Goal: Transaction & Acquisition: Purchase product/service

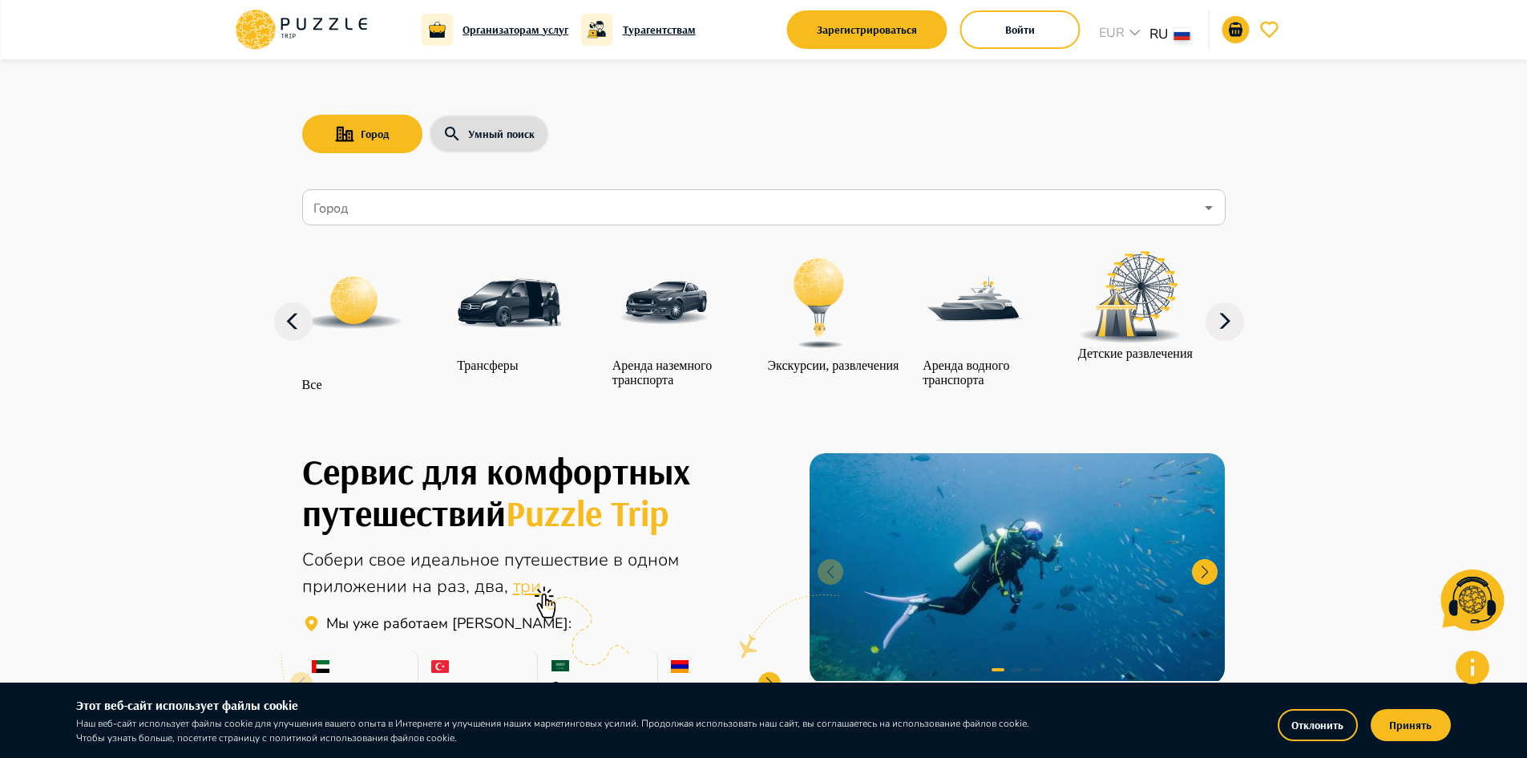
scroll to position [241, 0]
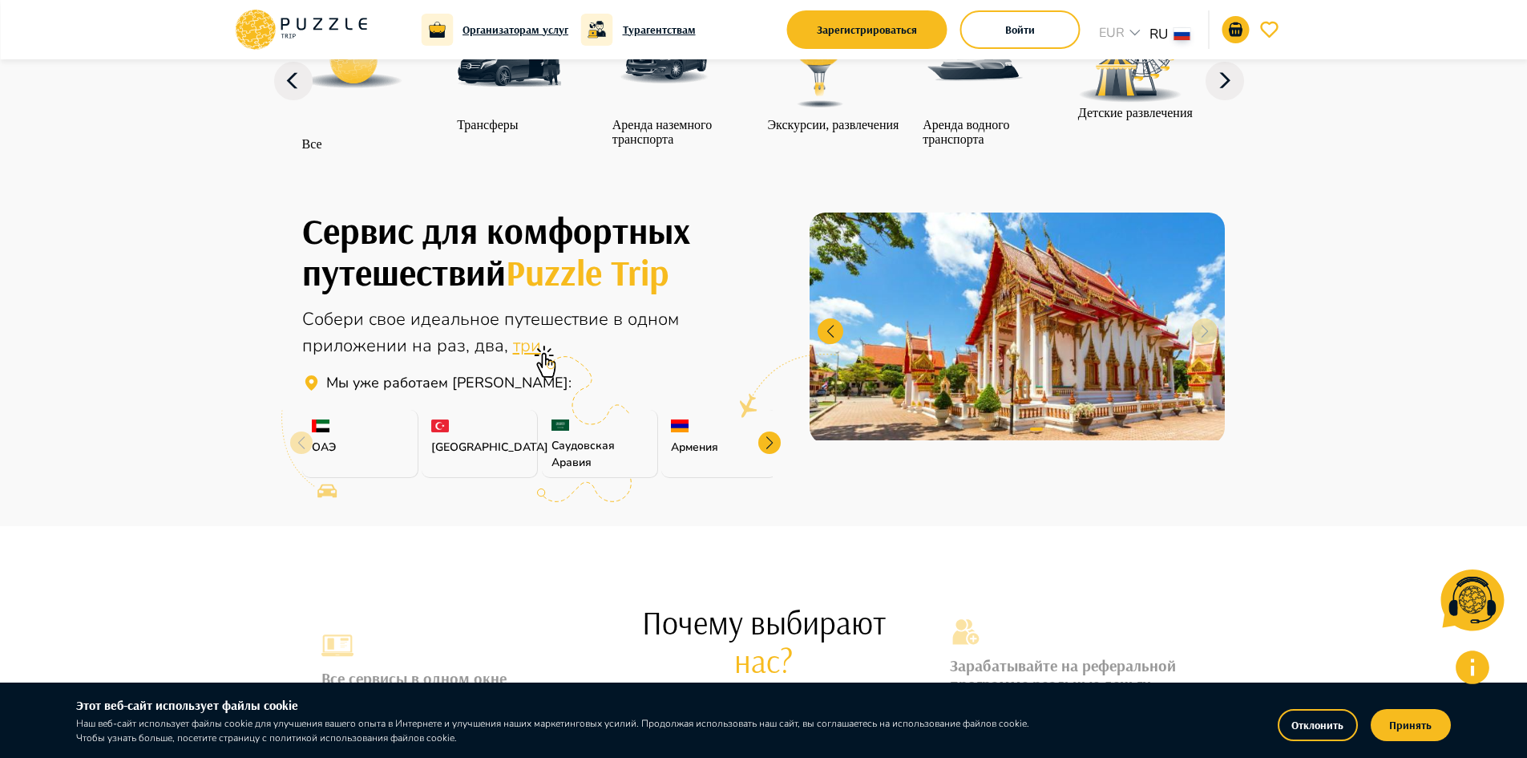
click at [698, 472] on div "Армения" at bounding box center [719, 444] width 116 height 68
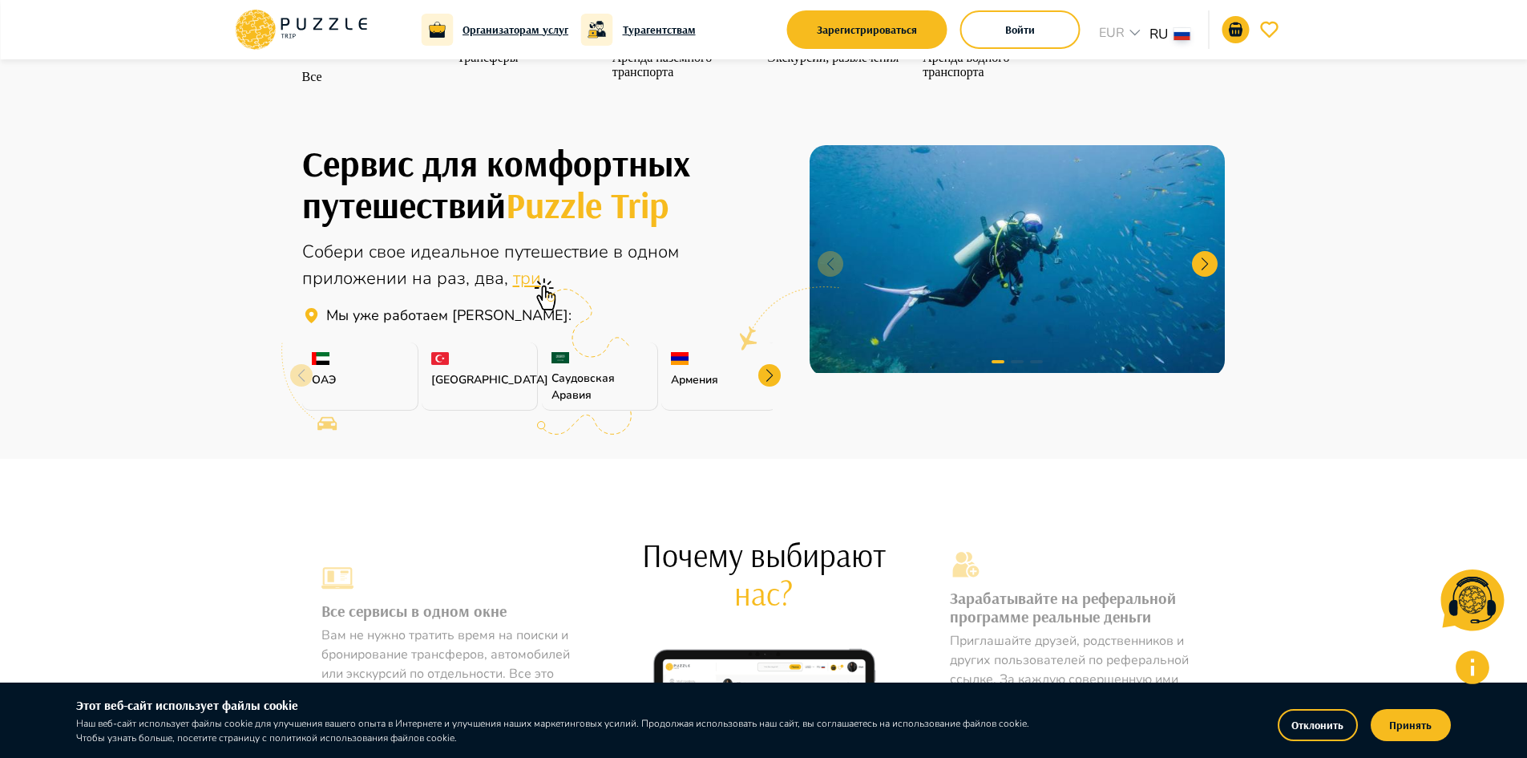
scroll to position [401, 0]
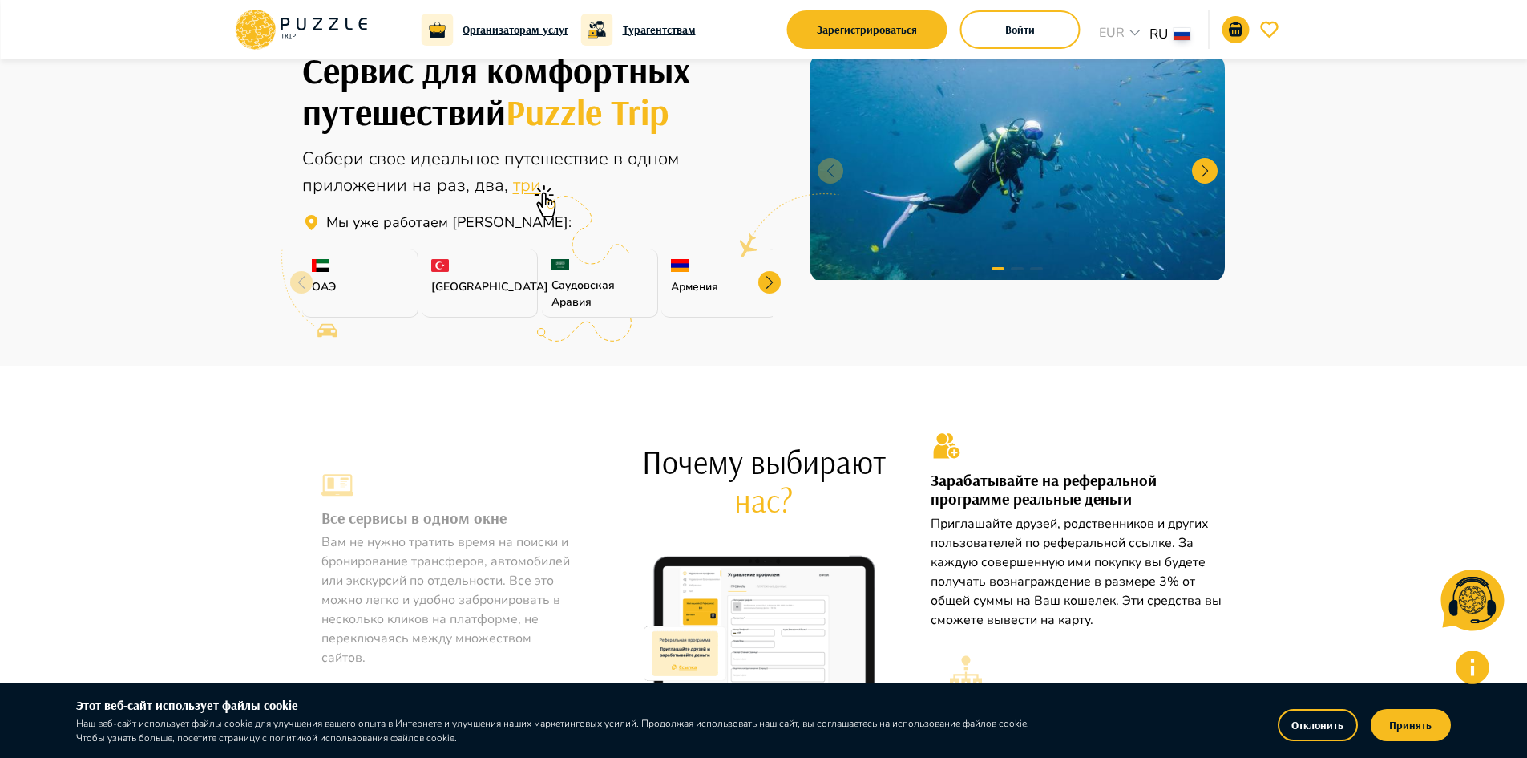
click at [521, 197] on span "три" at bounding box center [527, 185] width 28 height 24
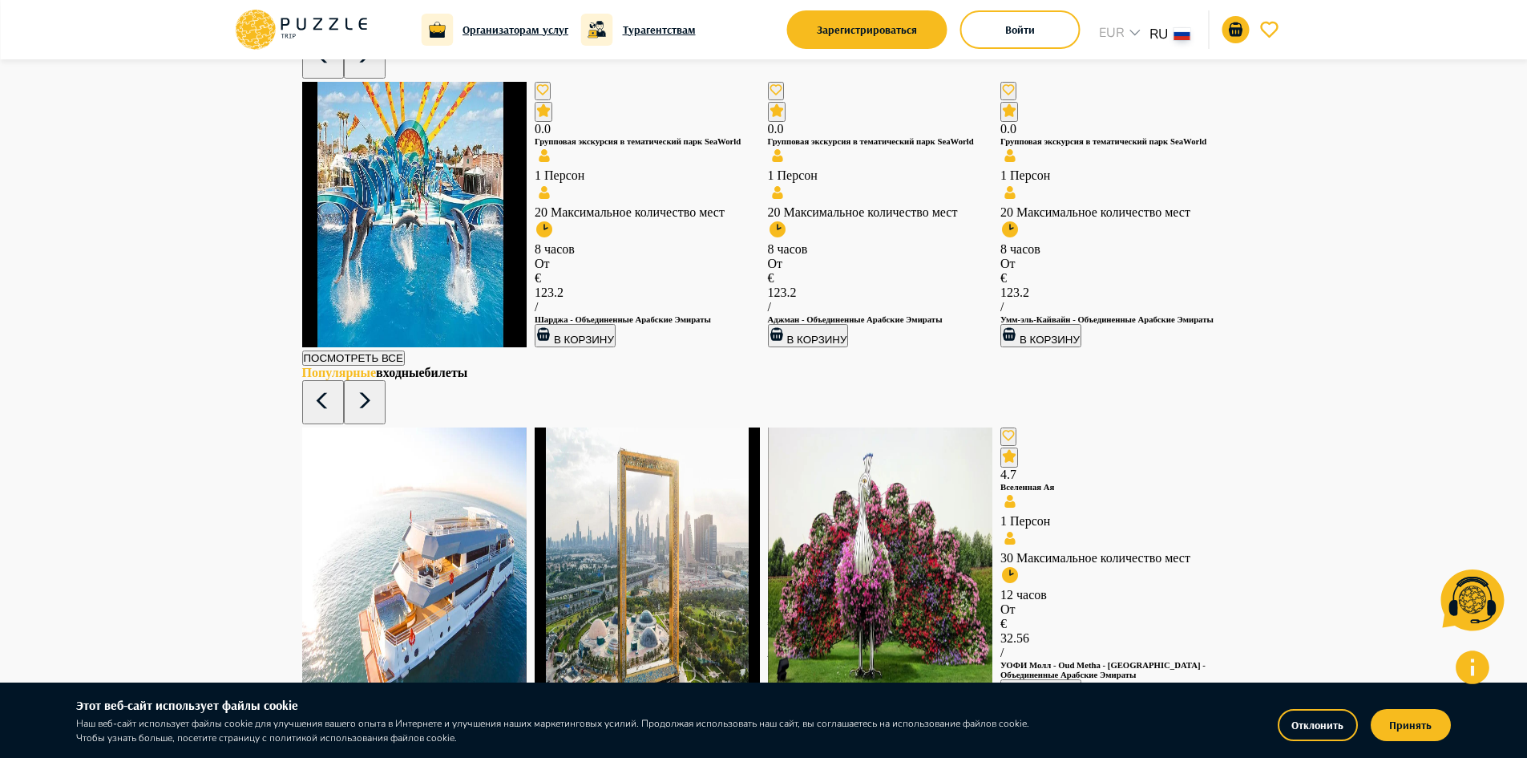
scroll to position [2886, 0]
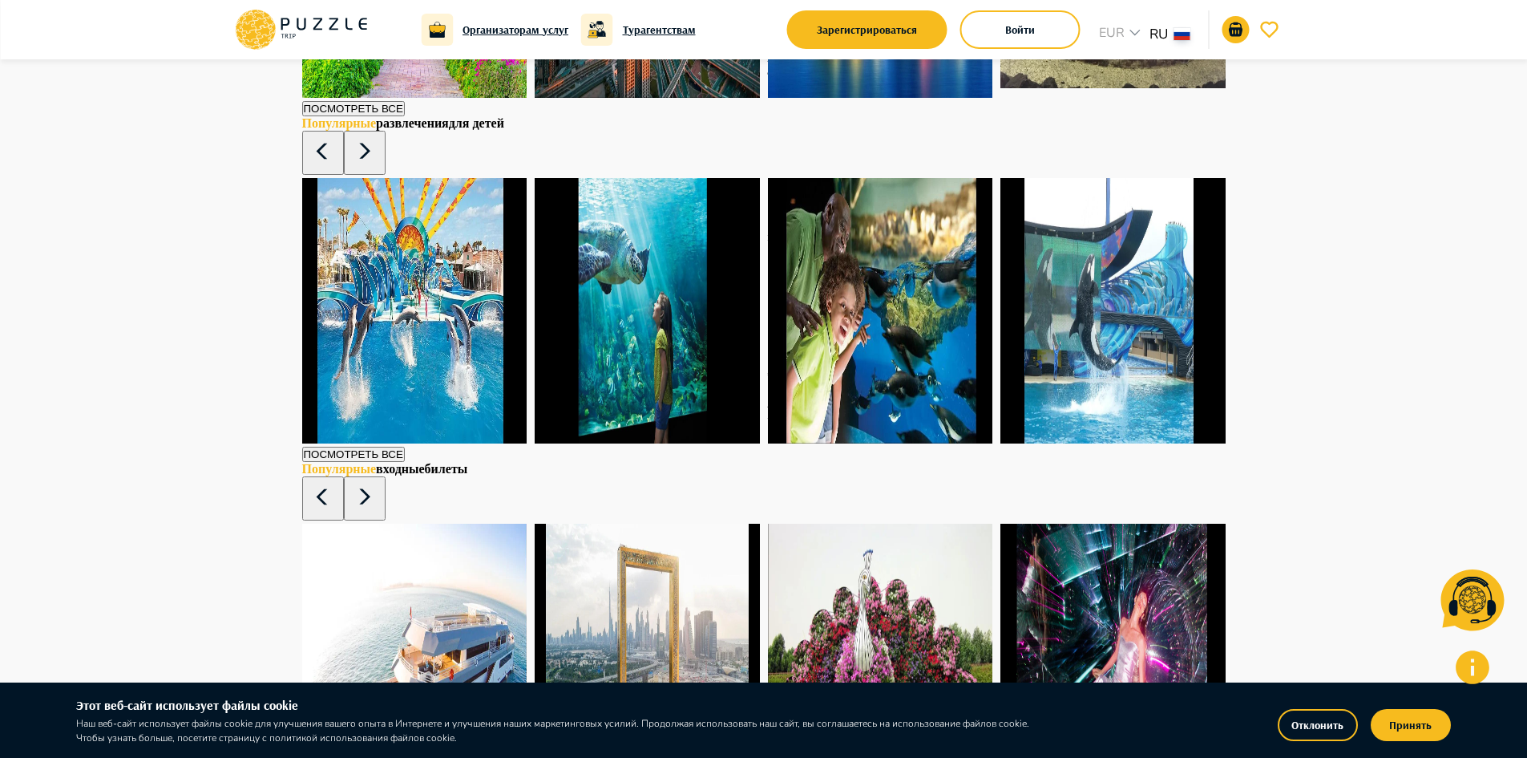
scroll to position [2816, 0]
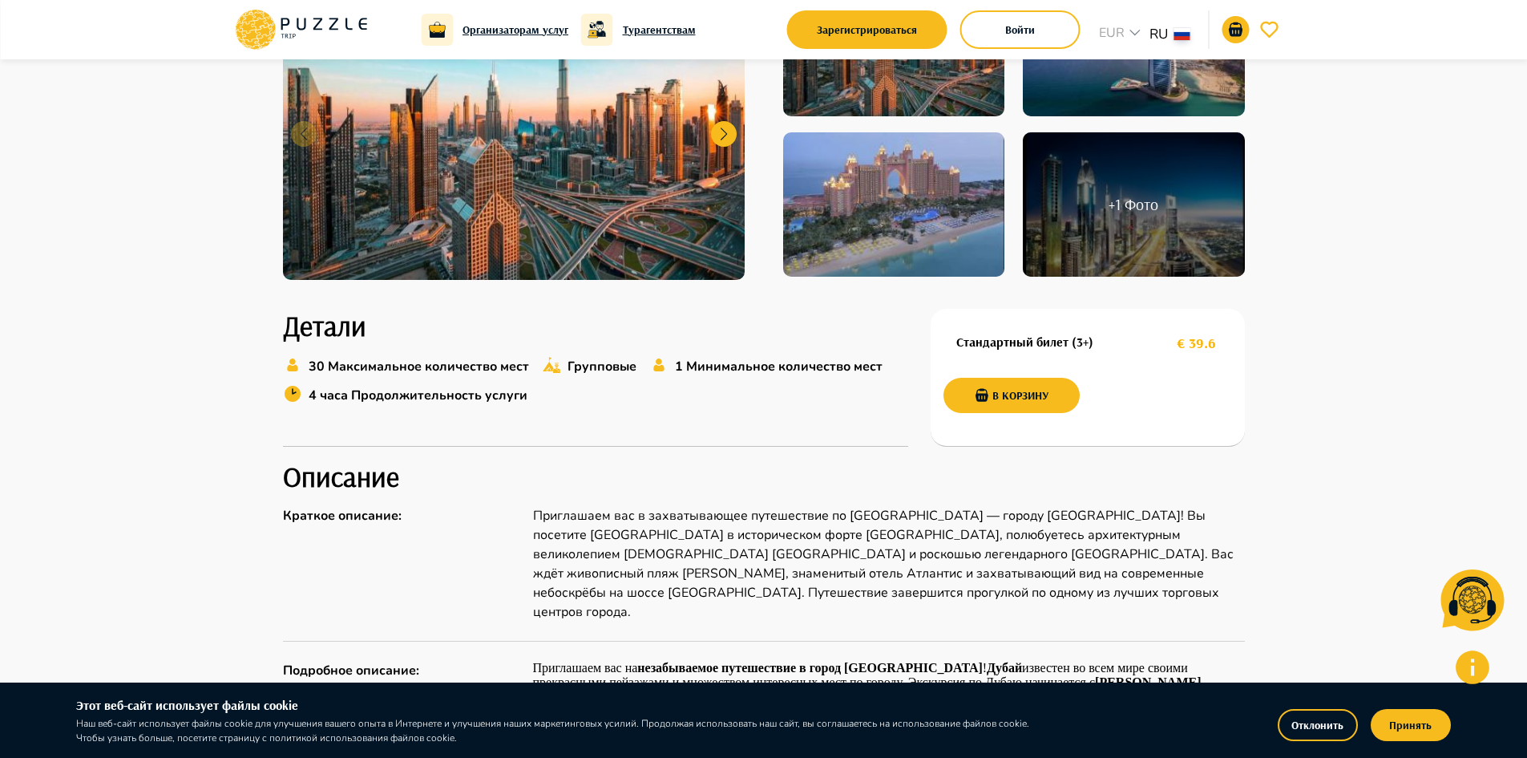
scroll to position [179, 0]
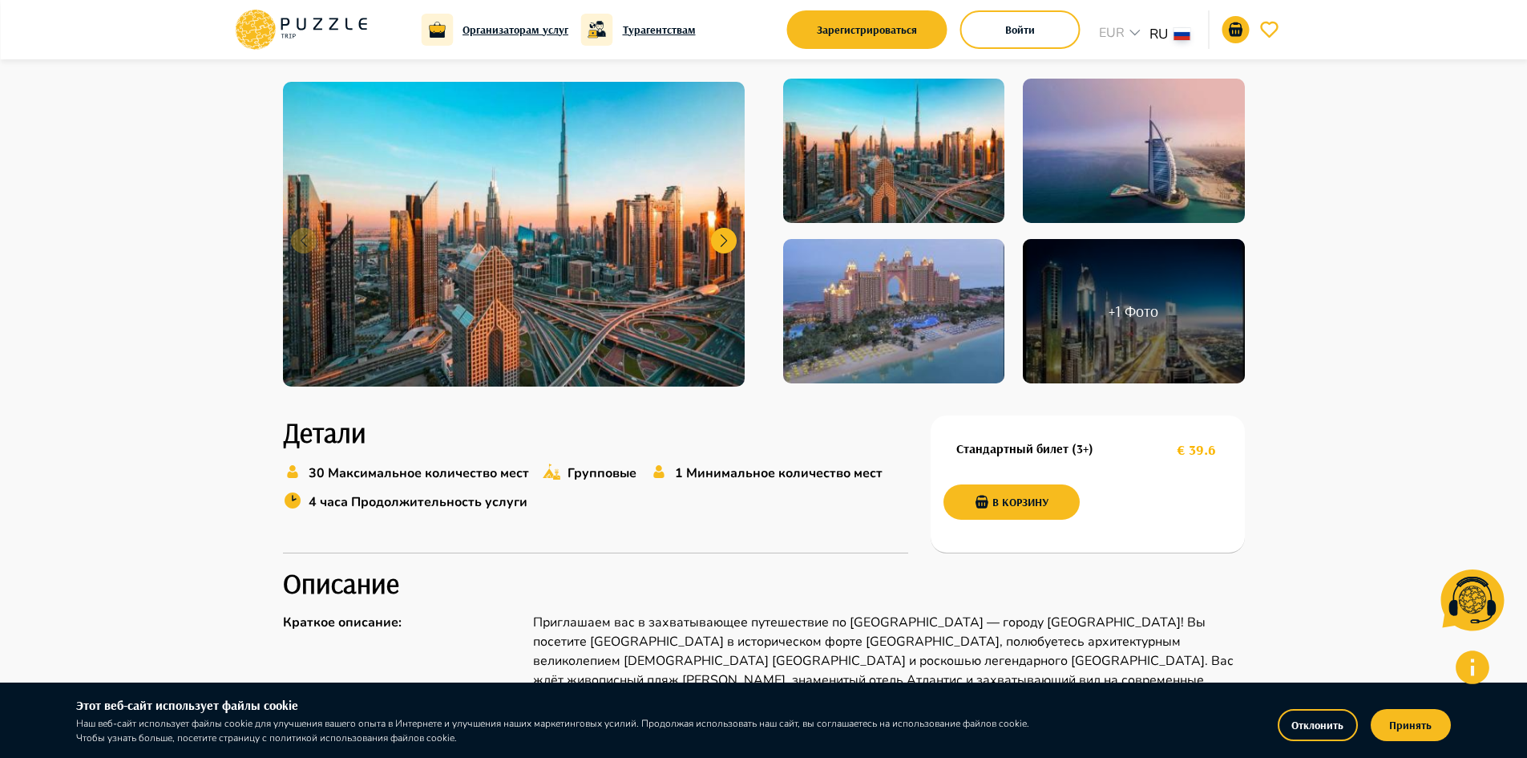
click at [1138, 307] on h2 "+ 1 Фото" at bounding box center [1134, 310] width 50 height 19
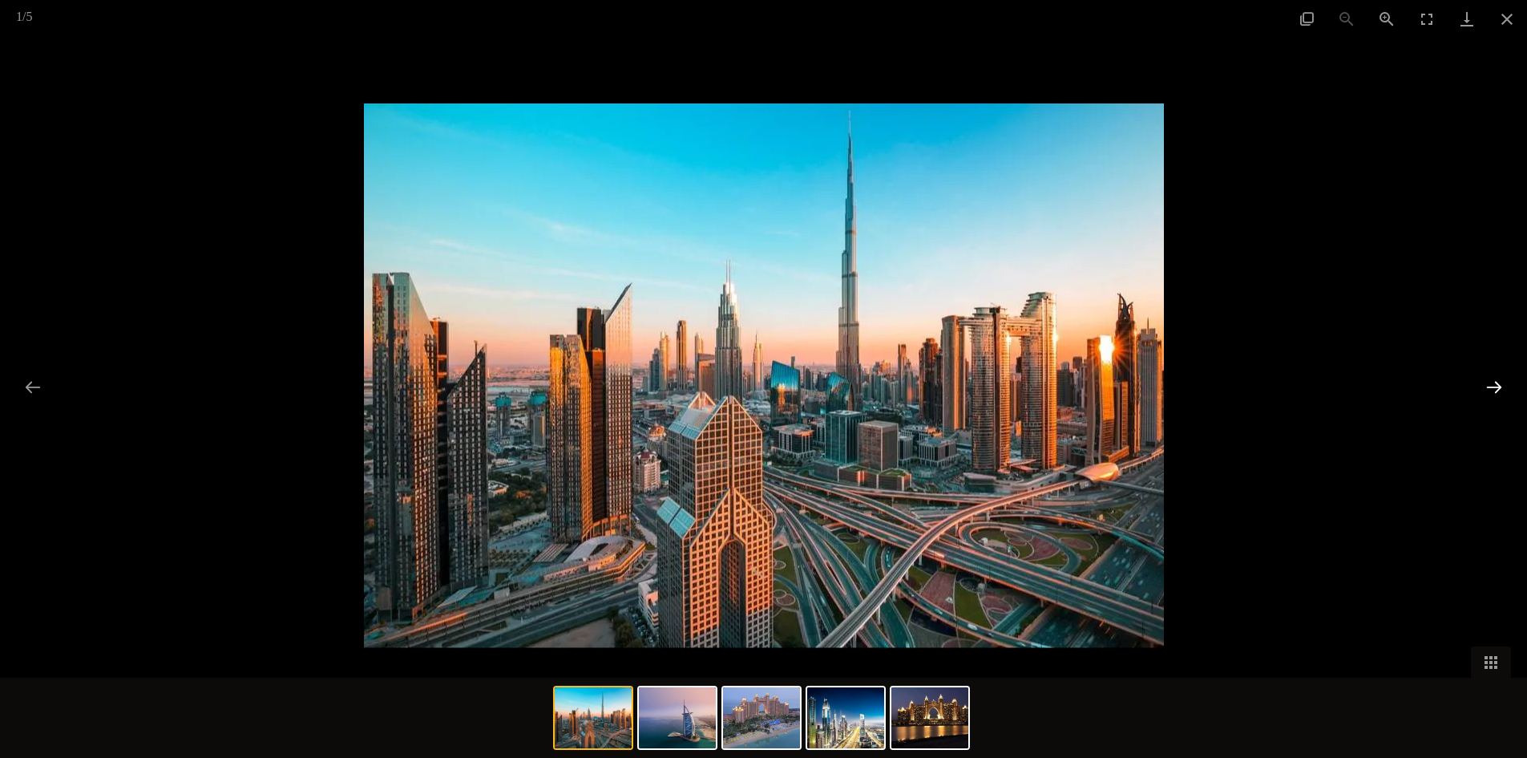
click at [1488, 386] on button "Next slide" at bounding box center [1495, 386] width 34 height 31
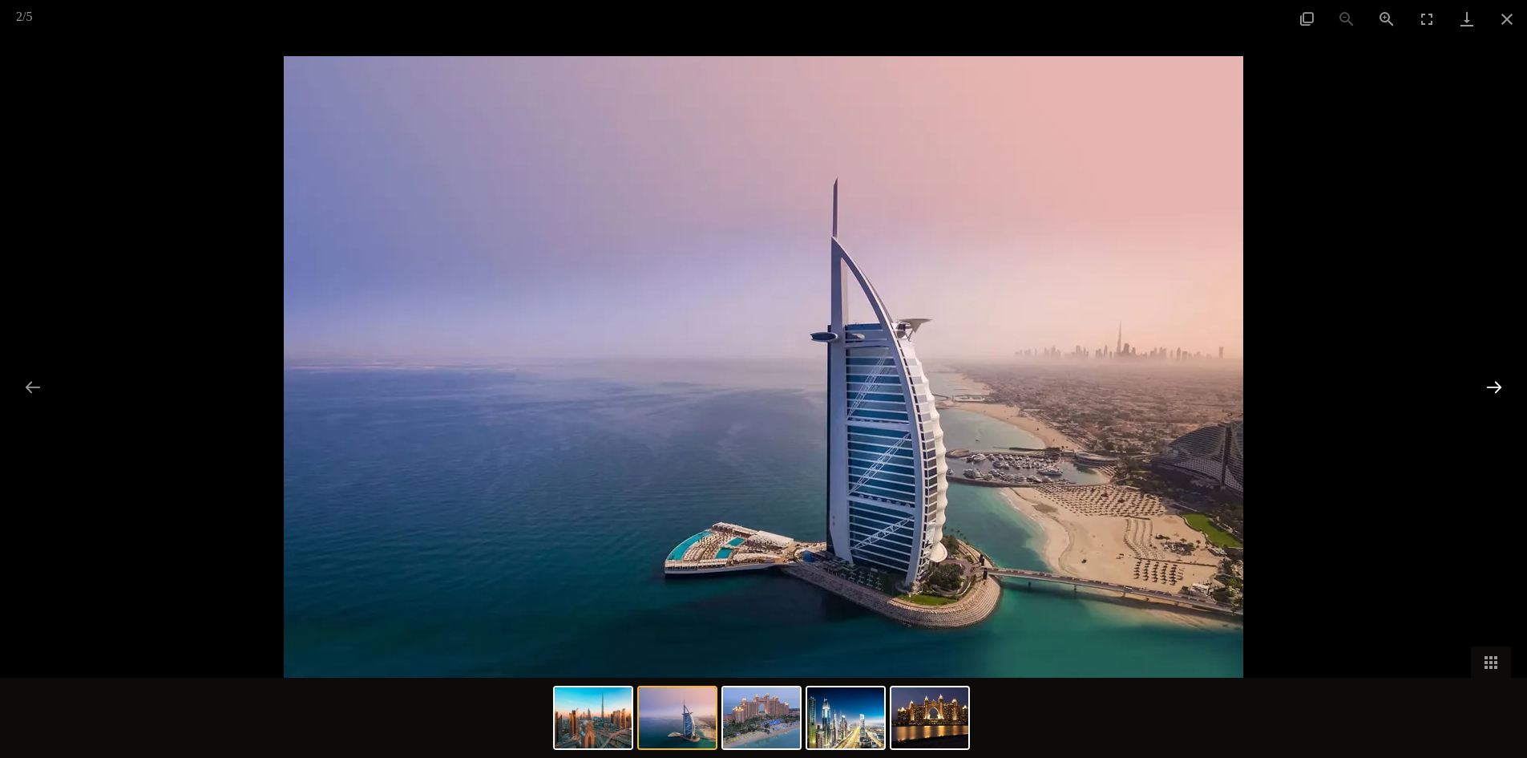
click at [1488, 386] on button "Next slide" at bounding box center [1495, 386] width 34 height 31
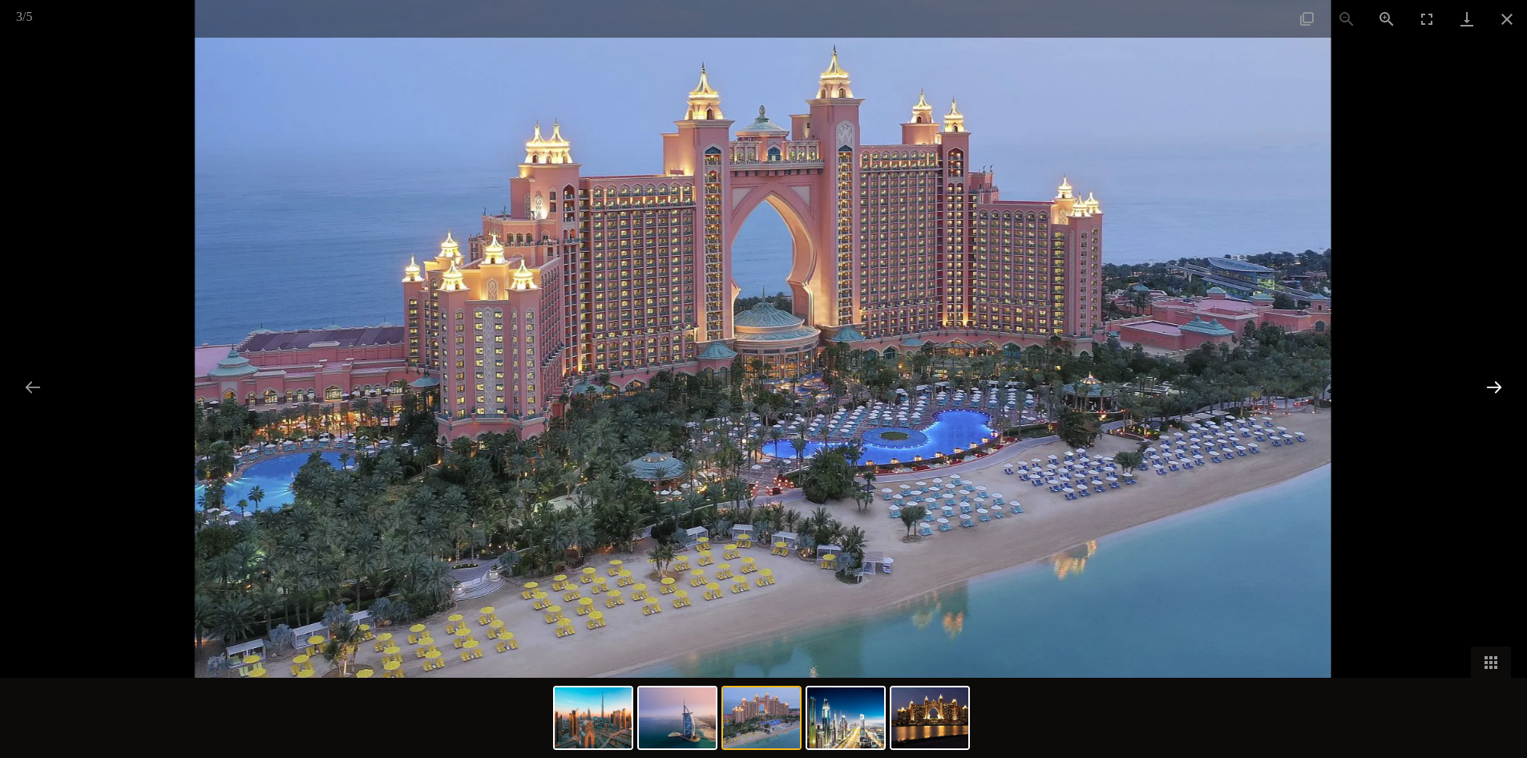
click at [1488, 386] on button "Next slide" at bounding box center [1495, 386] width 34 height 31
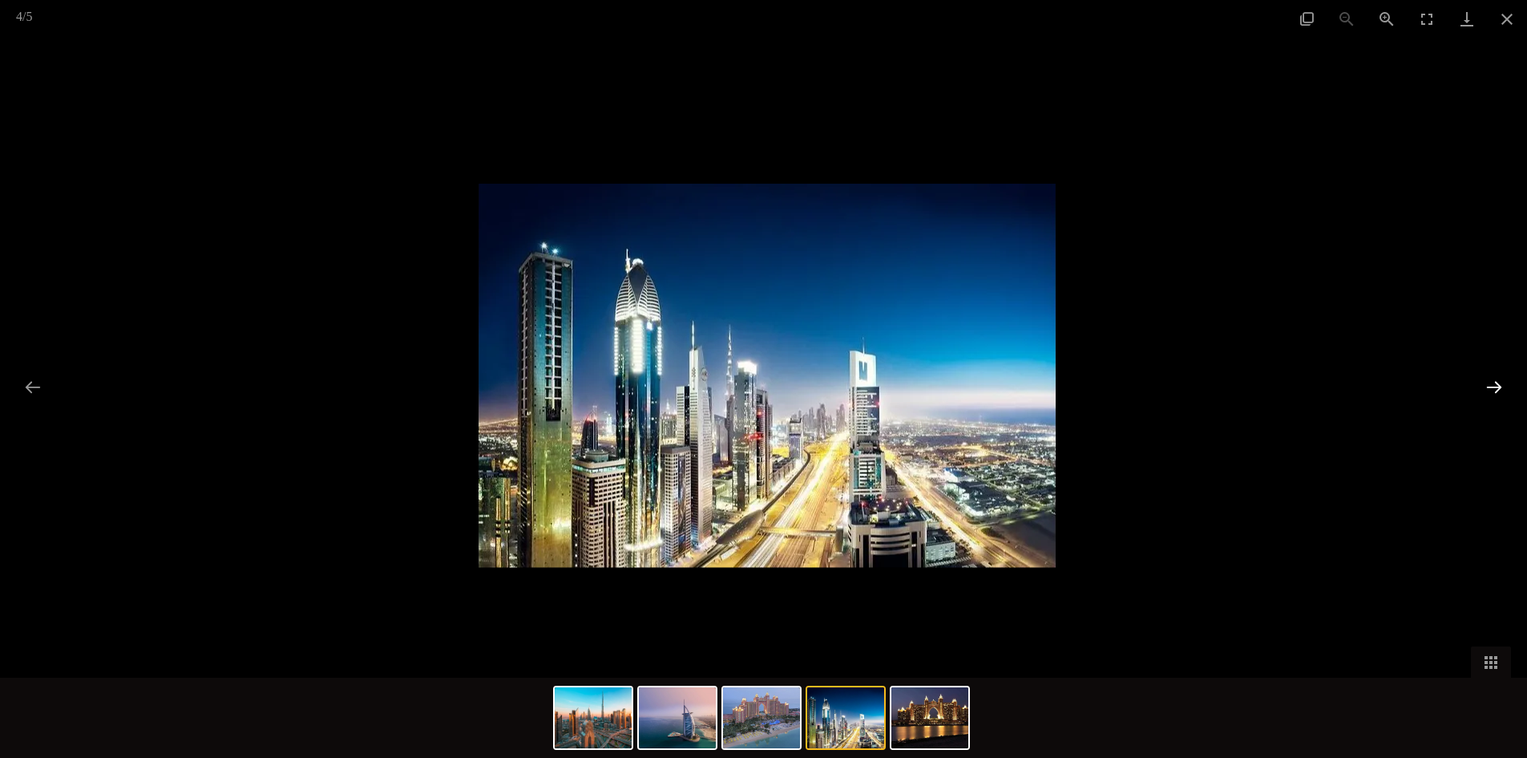
click at [1488, 386] on button "Next slide" at bounding box center [1495, 386] width 34 height 31
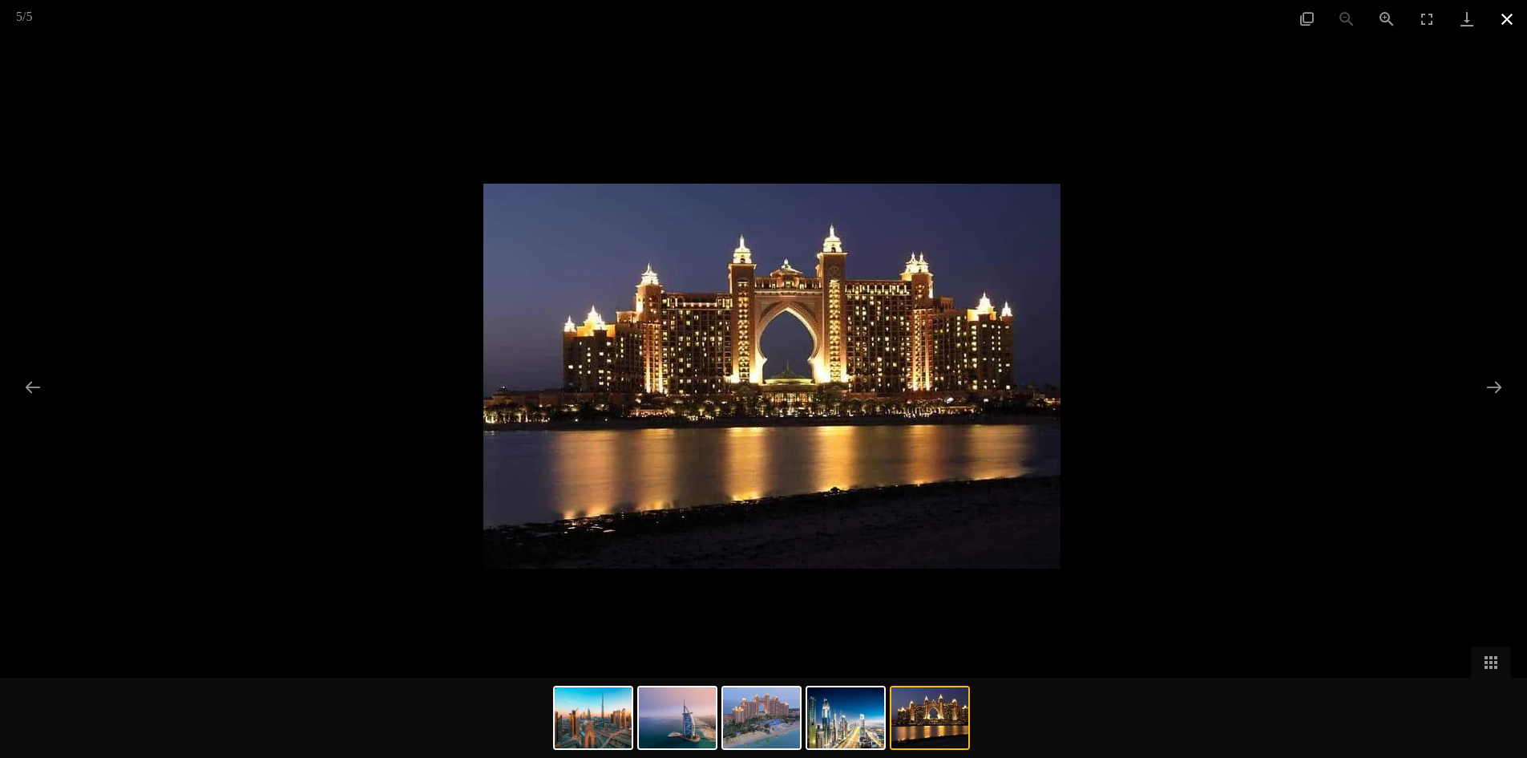
click at [1506, 26] on button "Close gallery" at bounding box center [1507, 19] width 40 height 38
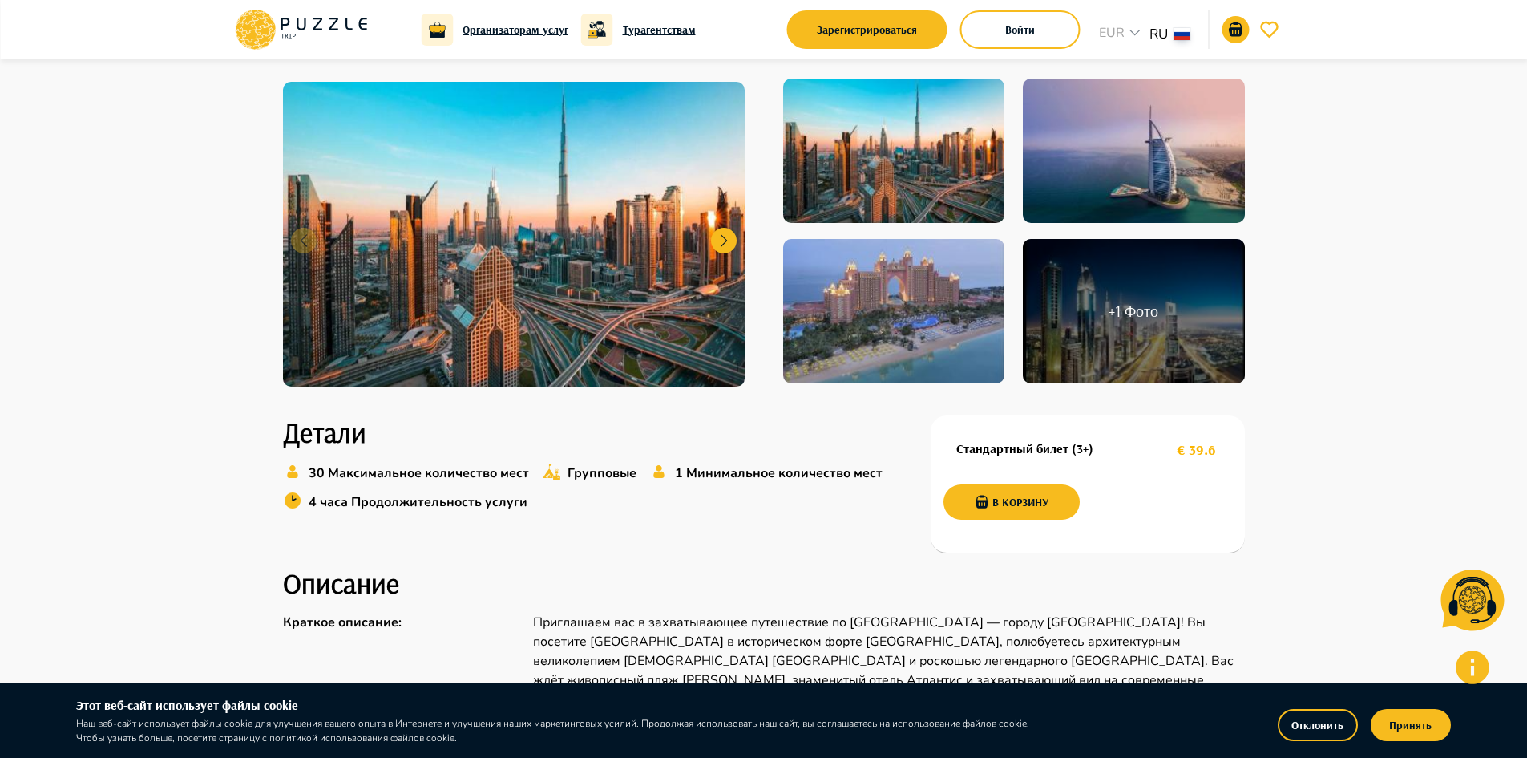
scroll to position [0, 0]
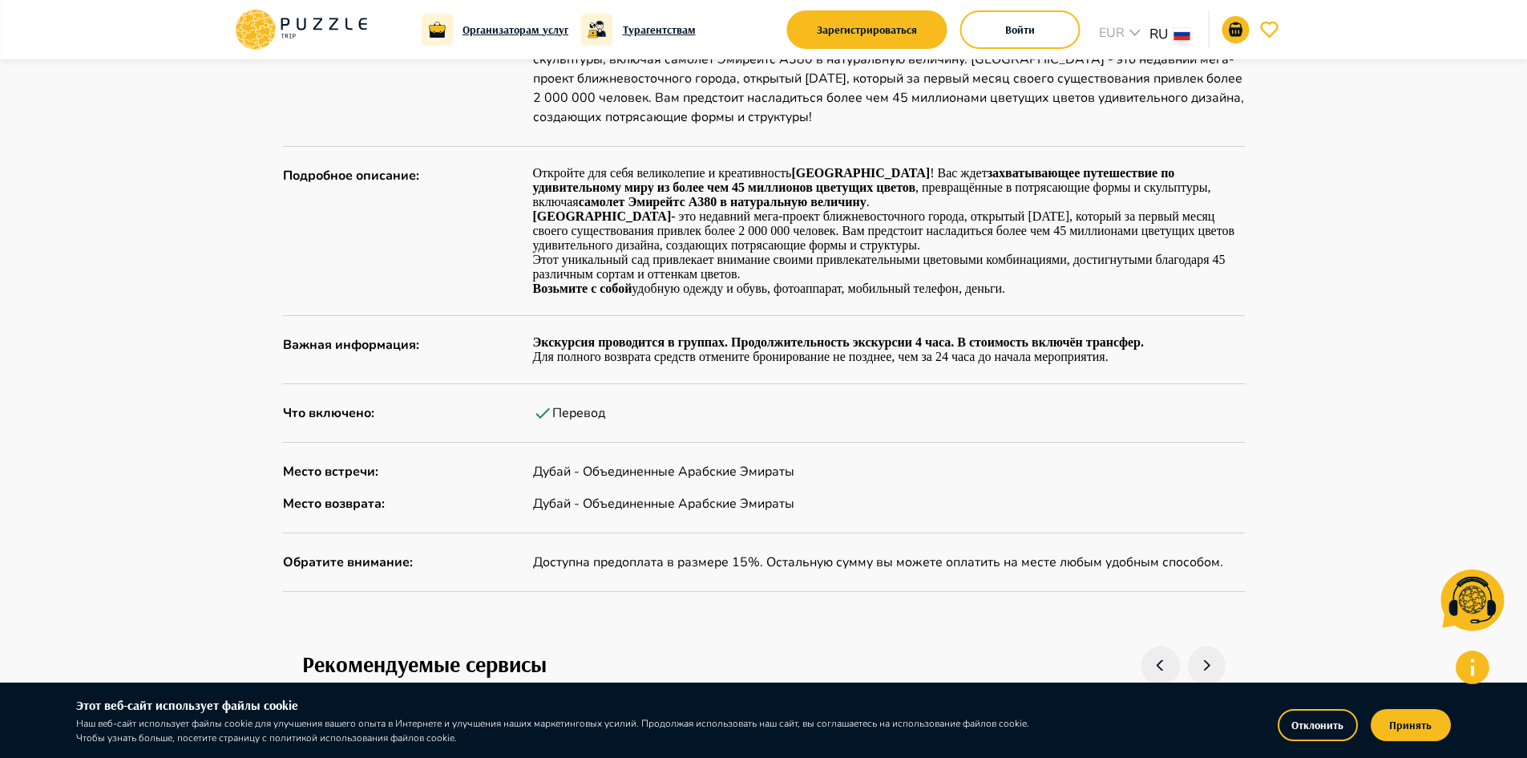
scroll to position [802, 0]
